Goal: Navigation & Orientation: Find specific page/section

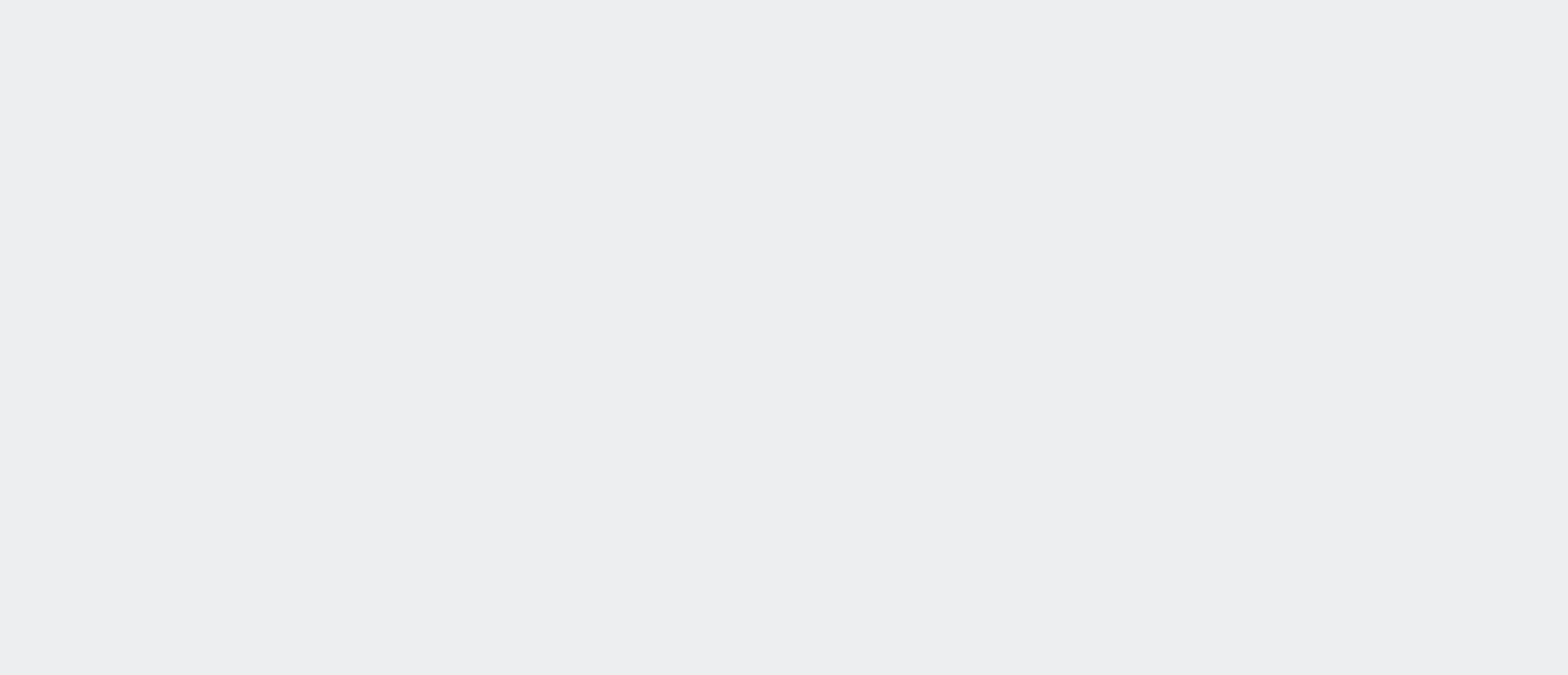
click at [1195, 0] on html at bounding box center [784, 0] width 1568 height 0
